Goal: Task Accomplishment & Management: Complete application form

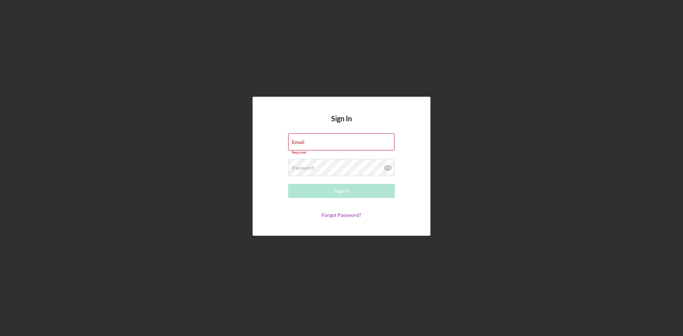
type input "[PERSON_NAME][EMAIL_ADDRESS][DOMAIN_NAME]"
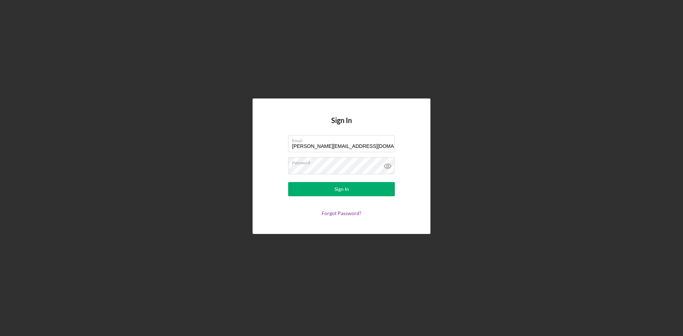
click at [336, 191] on div "Sign In" at bounding box center [342, 189] width 15 height 14
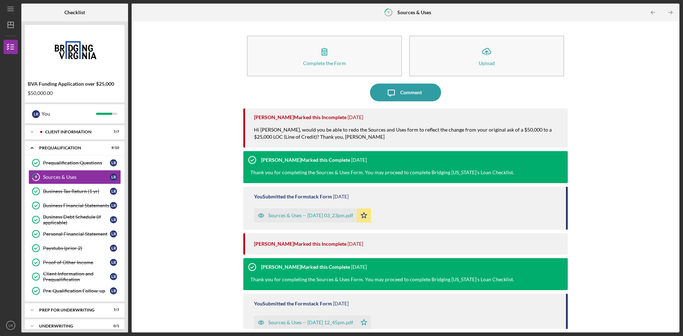
click at [59, 130] on div "Icon/Expander Client Information 7 / 7" at bounding box center [75, 132] width 100 height 14
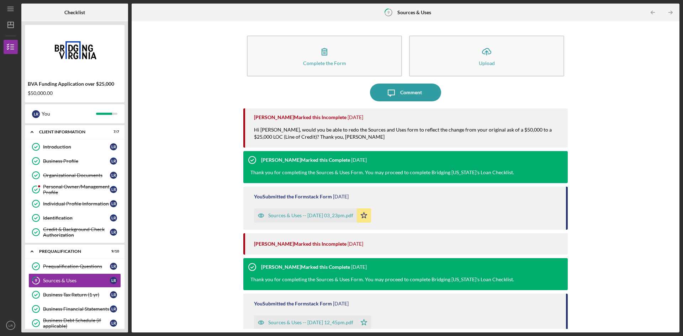
click at [53, 277] on link "9 Sources & Uses L R" at bounding box center [74, 281] width 93 height 14
click at [331, 61] on div "Complete the Form" at bounding box center [324, 63] width 43 height 5
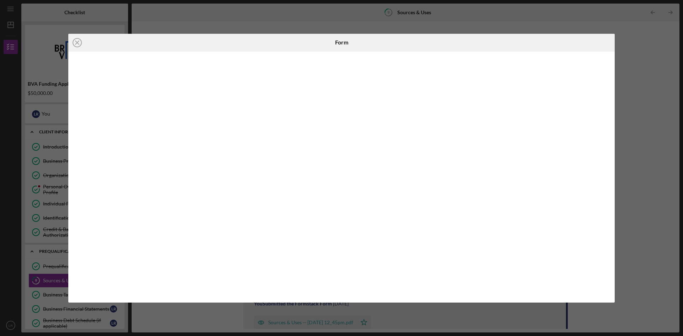
click at [628, 158] on div "Icon/Close Form" at bounding box center [341, 168] width 683 height 336
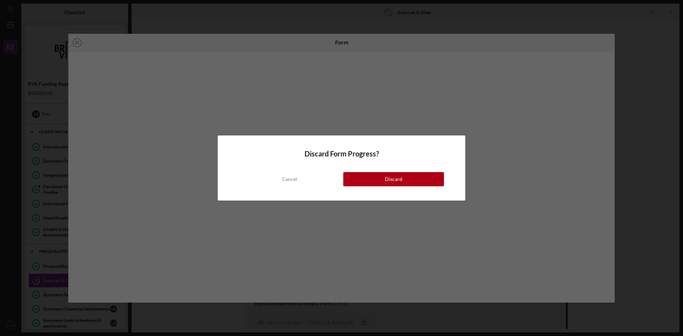
click at [376, 175] on button "Discard" at bounding box center [393, 179] width 101 height 14
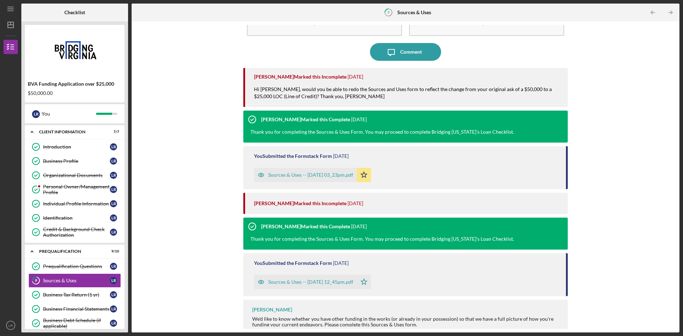
scroll to position [47, 0]
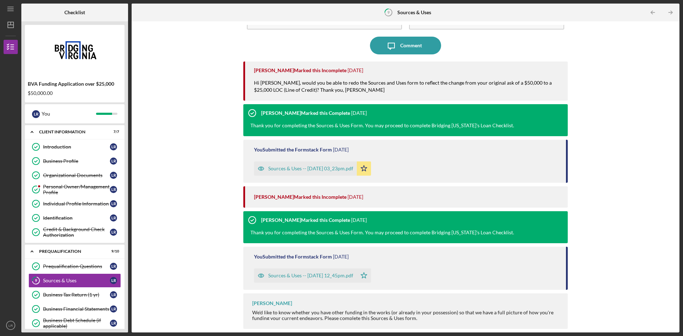
click at [317, 170] on div "Sources & Uses -- [DATE] 03_23pm.pdf" at bounding box center [310, 169] width 85 height 6
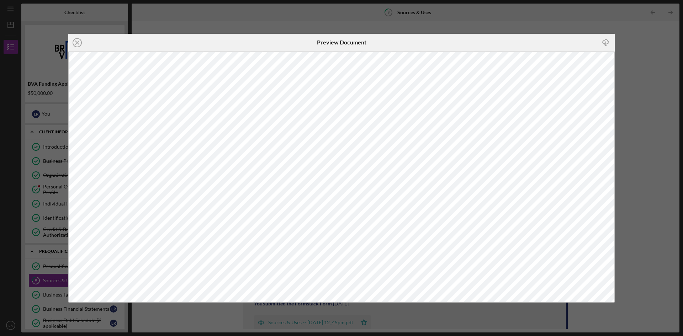
click at [261, 9] on div "Icon/Close Preview Document Icon/Download" at bounding box center [341, 168] width 683 height 336
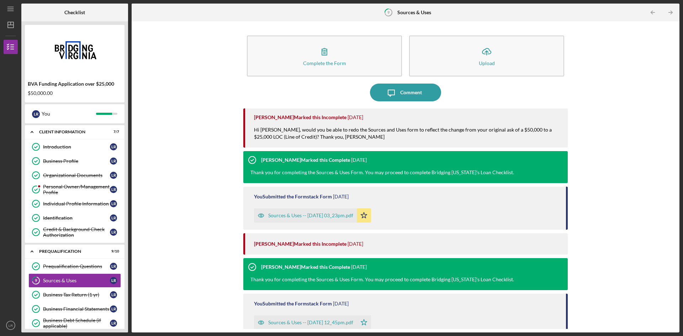
click at [317, 55] on icon "button" at bounding box center [325, 52] width 18 height 18
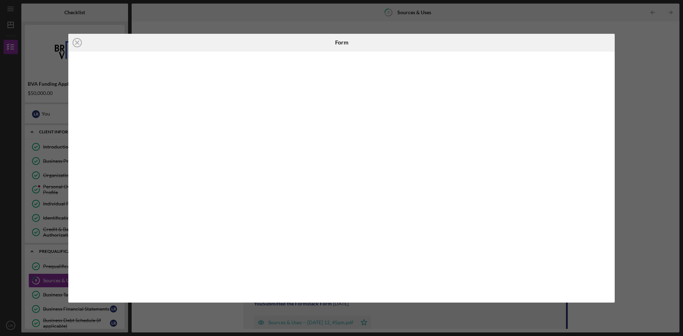
drag, startPoint x: 158, startPoint y: 57, endPoint x: 157, endPoint y: 61, distance: 4.4
click at [157, 59] on div at bounding box center [341, 177] width 547 height 251
